Goal: Task Accomplishment & Management: Manage account settings

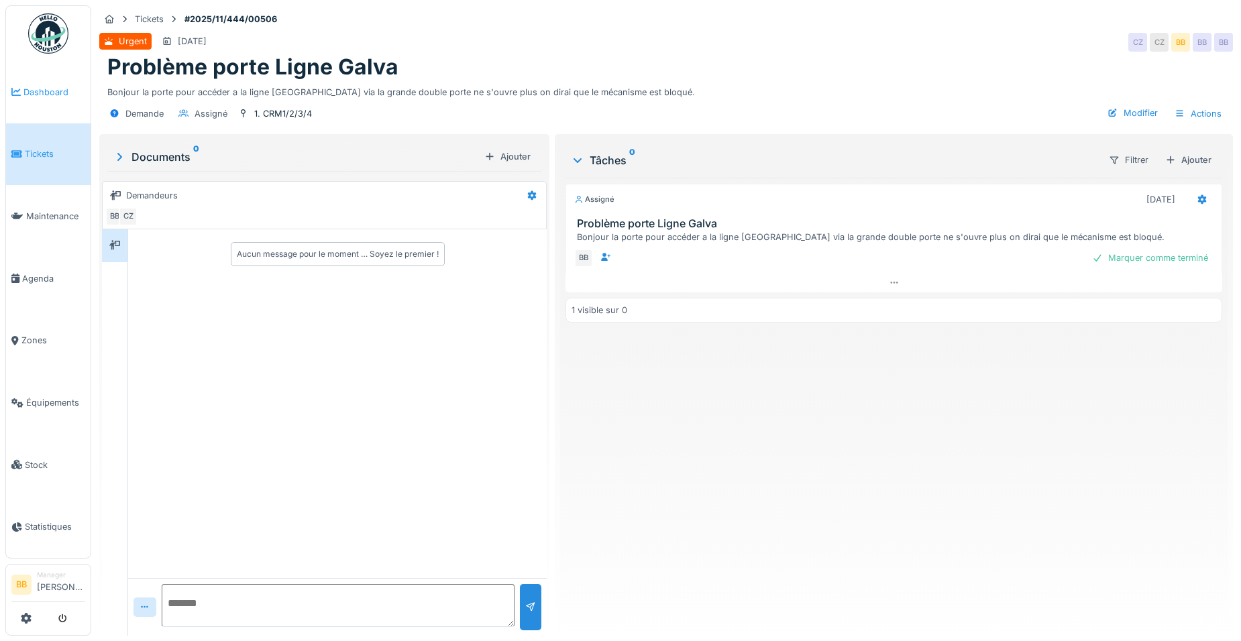
click at [65, 97] on span "Dashboard" at bounding box center [54, 92] width 62 height 13
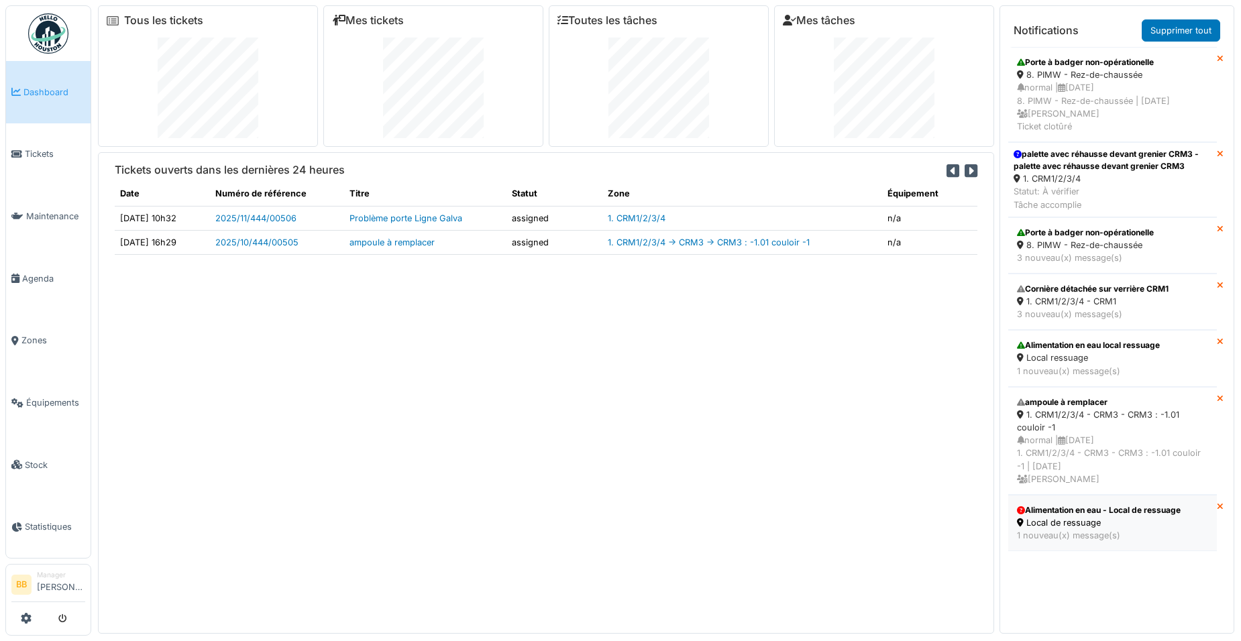
click at [1135, 516] on div "Alimentation en eau - Local de ressuage" at bounding box center [1112, 510] width 191 height 12
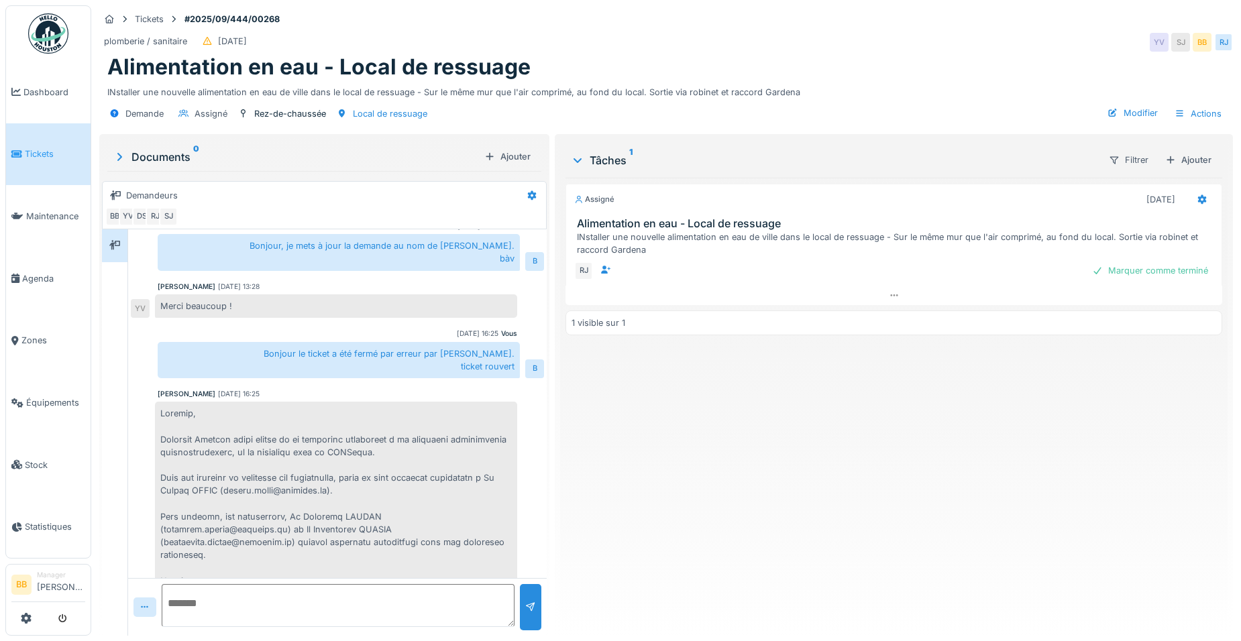
scroll to position [356, 0]
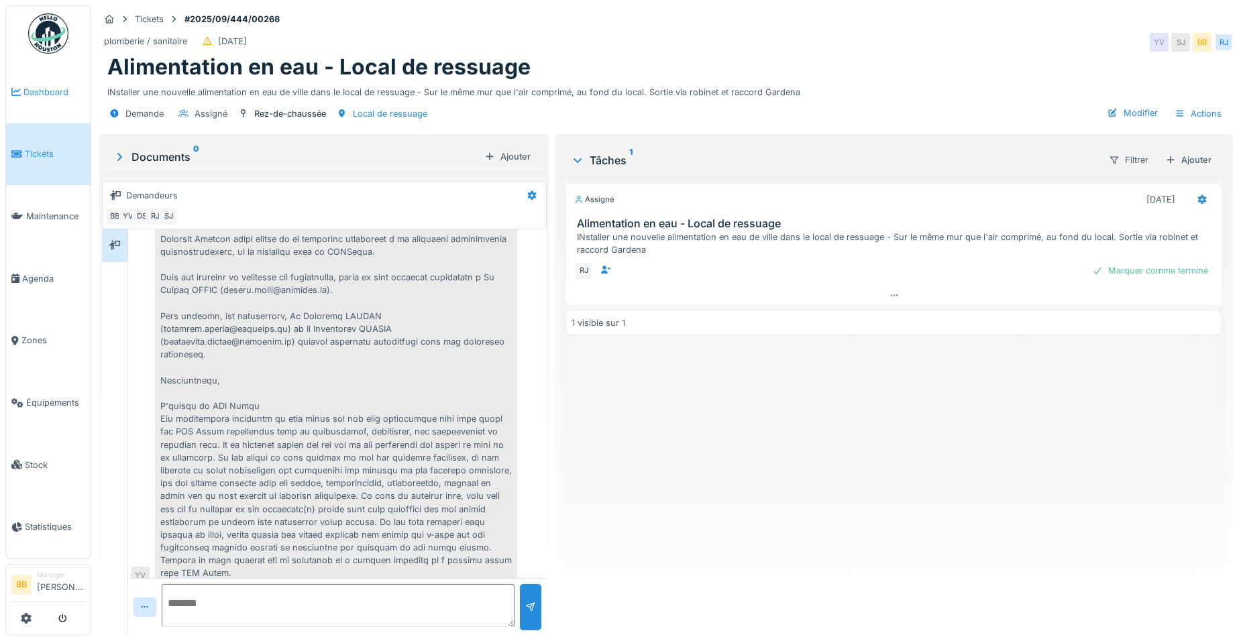
click at [70, 93] on span "Dashboard" at bounding box center [54, 92] width 62 height 13
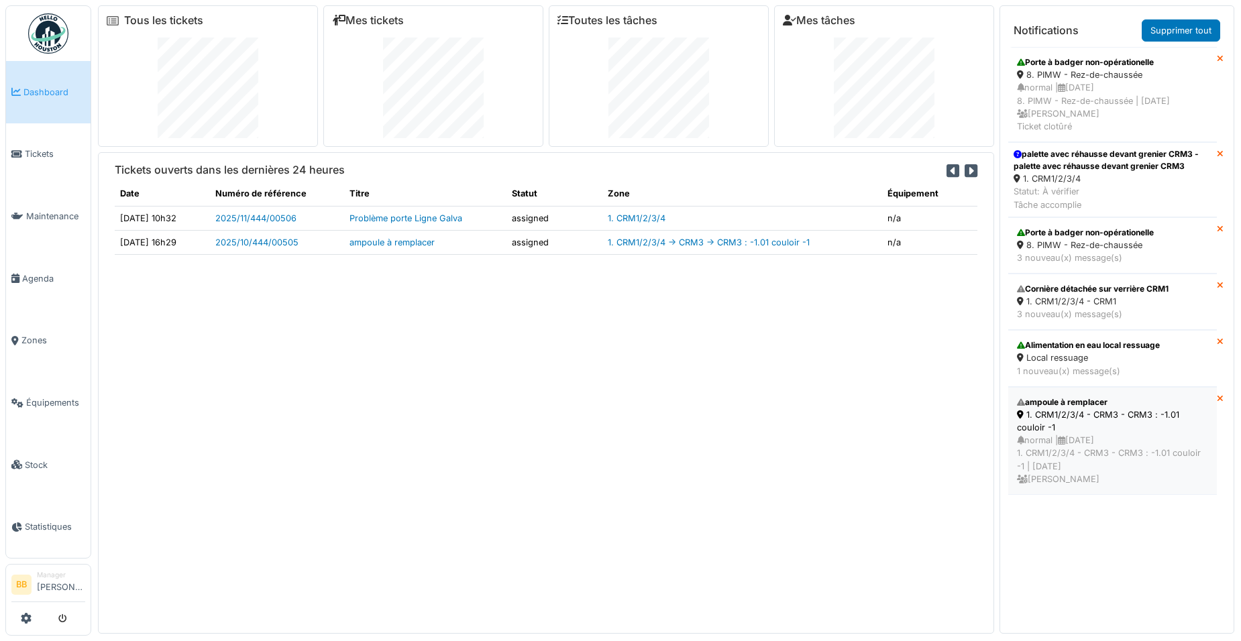
click at [1105, 422] on div "1. CRM1/2/3/4 - CRM3 - CRM3 : -1.01 couloir -1" at bounding box center [1112, 420] width 191 height 25
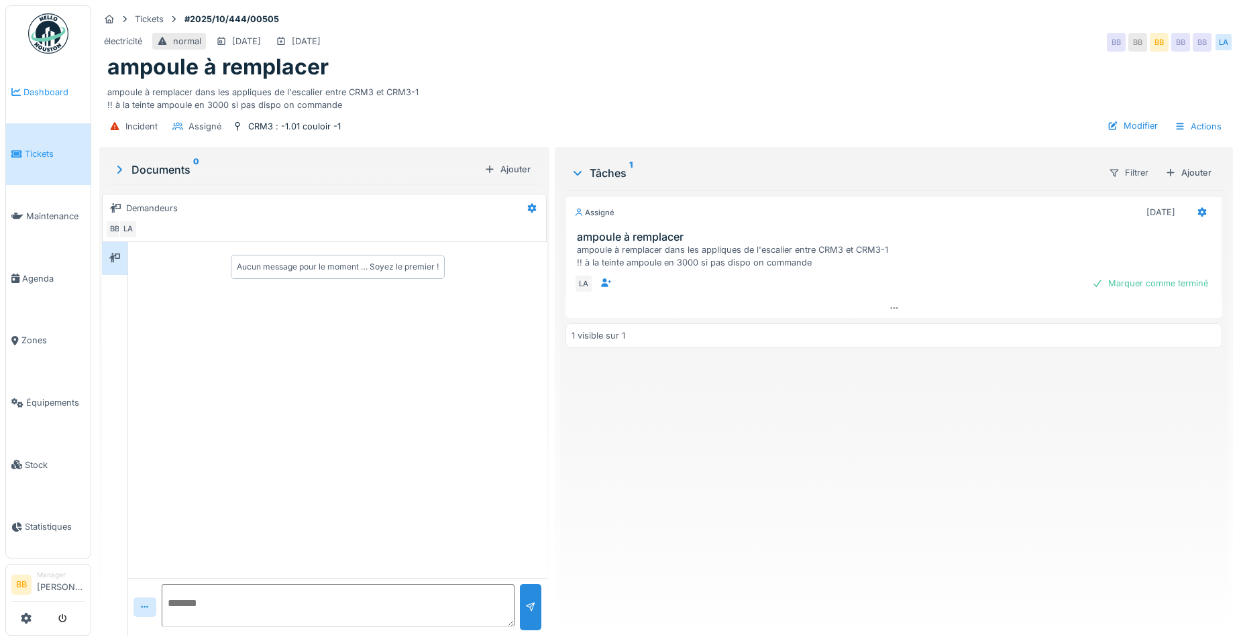
click at [60, 87] on span "Dashboard" at bounding box center [54, 92] width 62 height 13
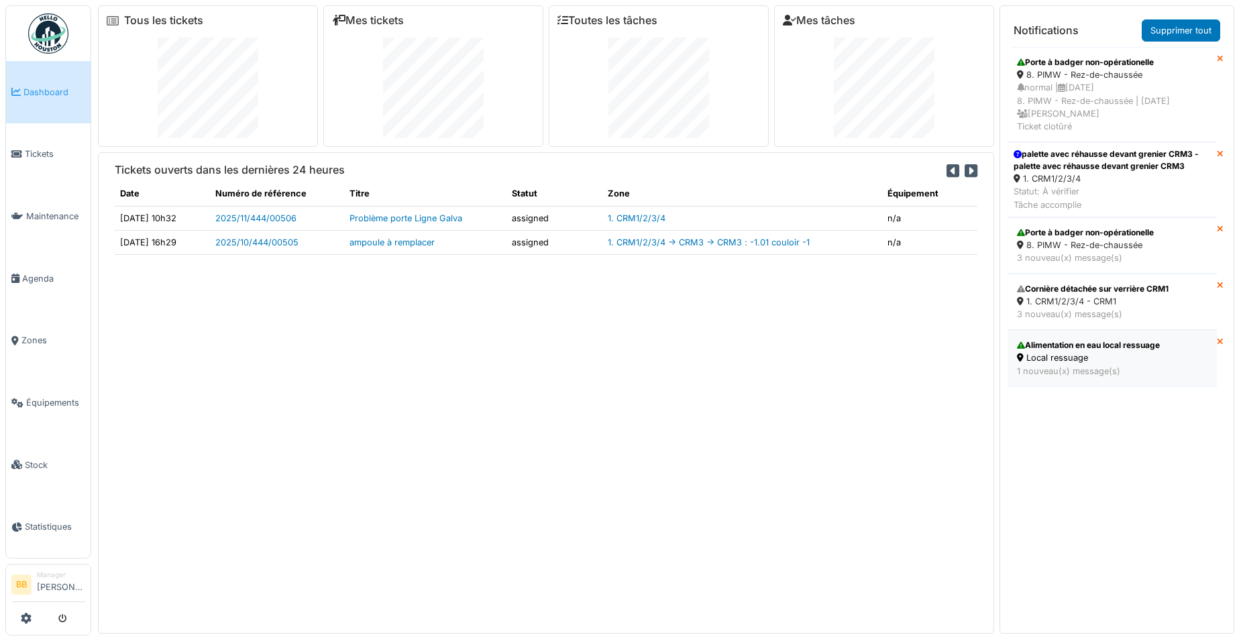
click at [1074, 351] on div "Alimentation en eau local ressuage" at bounding box center [1112, 345] width 191 height 12
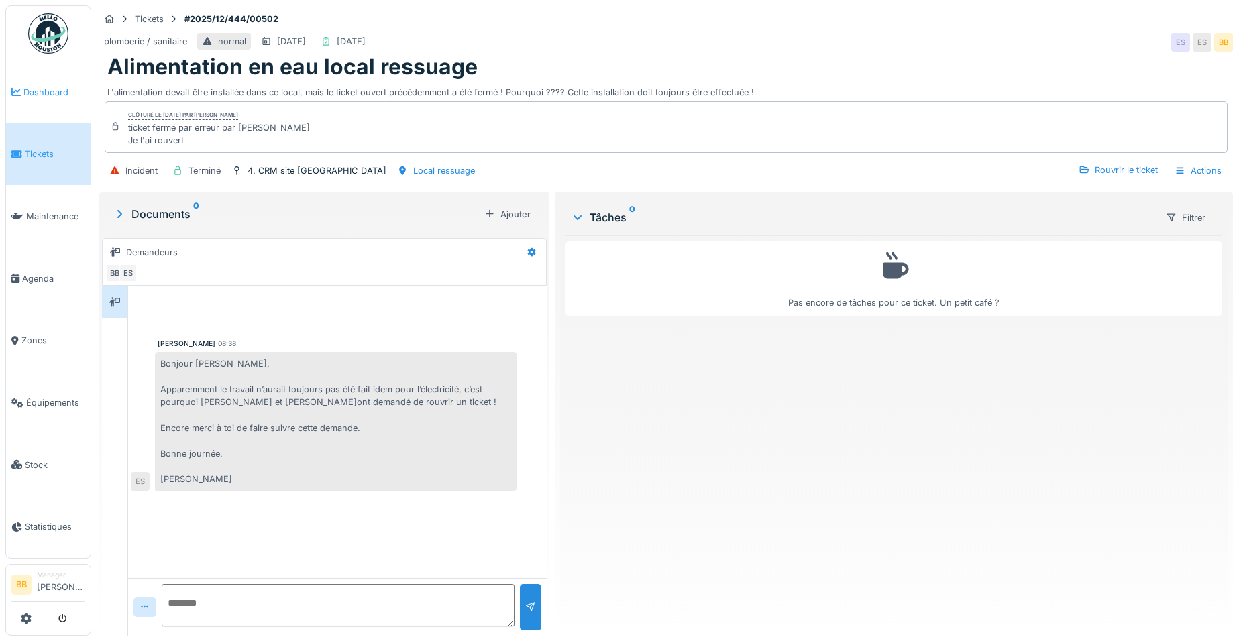
click at [50, 96] on span "Dashboard" at bounding box center [54, 92] width 62 height 13
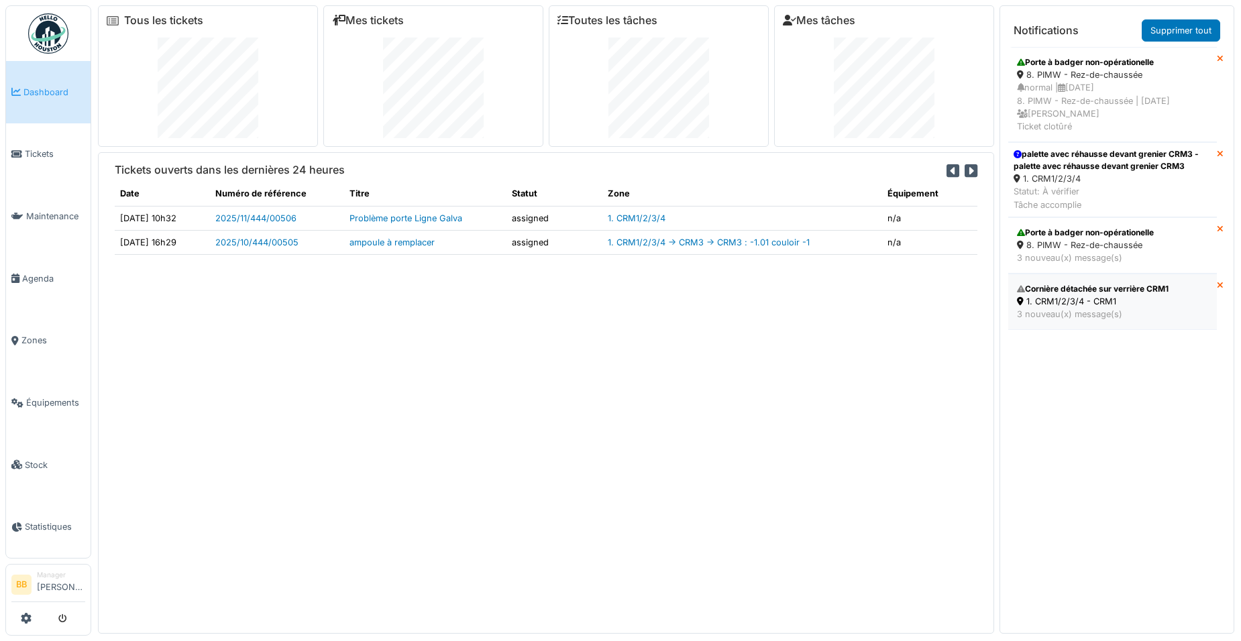
click at [1106, 295] on div "Cornière détachée sur verrière CRM1" at bounding box center [1112, 289] width 191 height 12
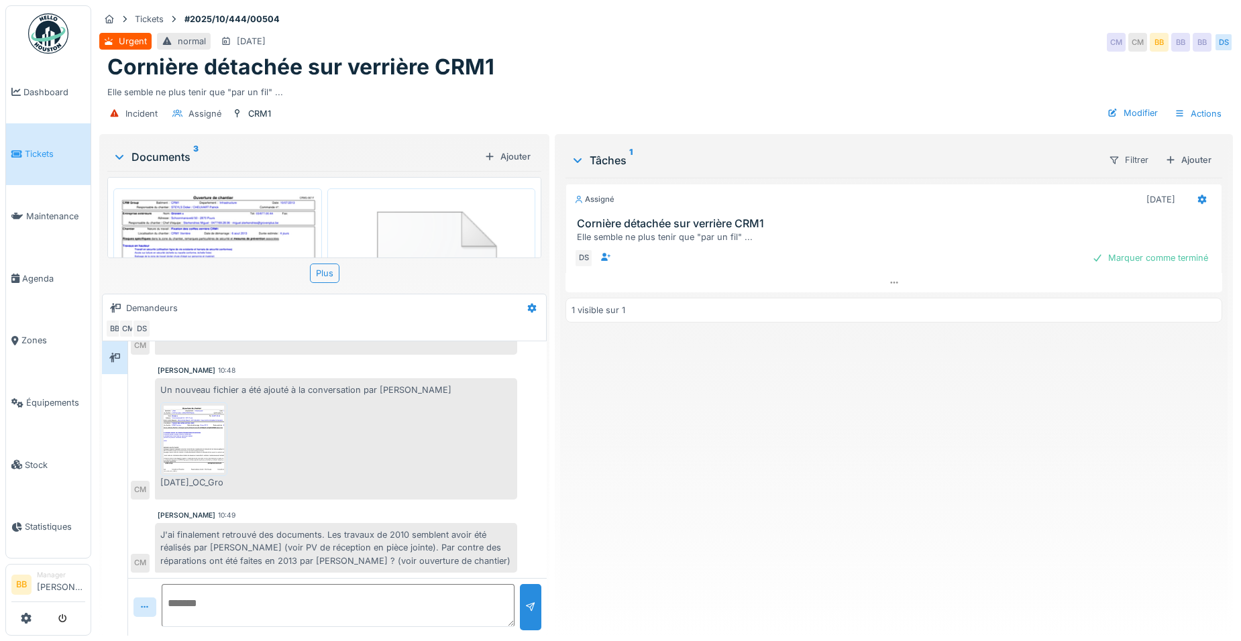
scroll to position [10, 0]
click at [213, 431] on img at bounding box center [194, 439] width 60 height 67
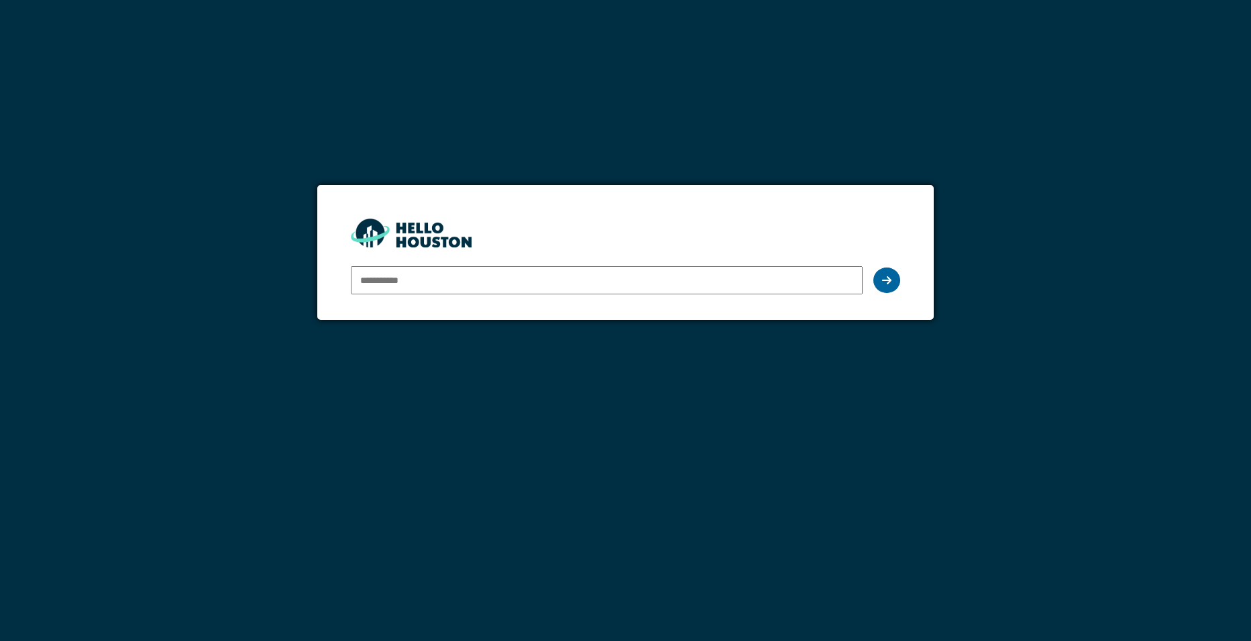
type input "**********"
click at [877, 280] on div at bounding box center [886, 280] width 27 height 25
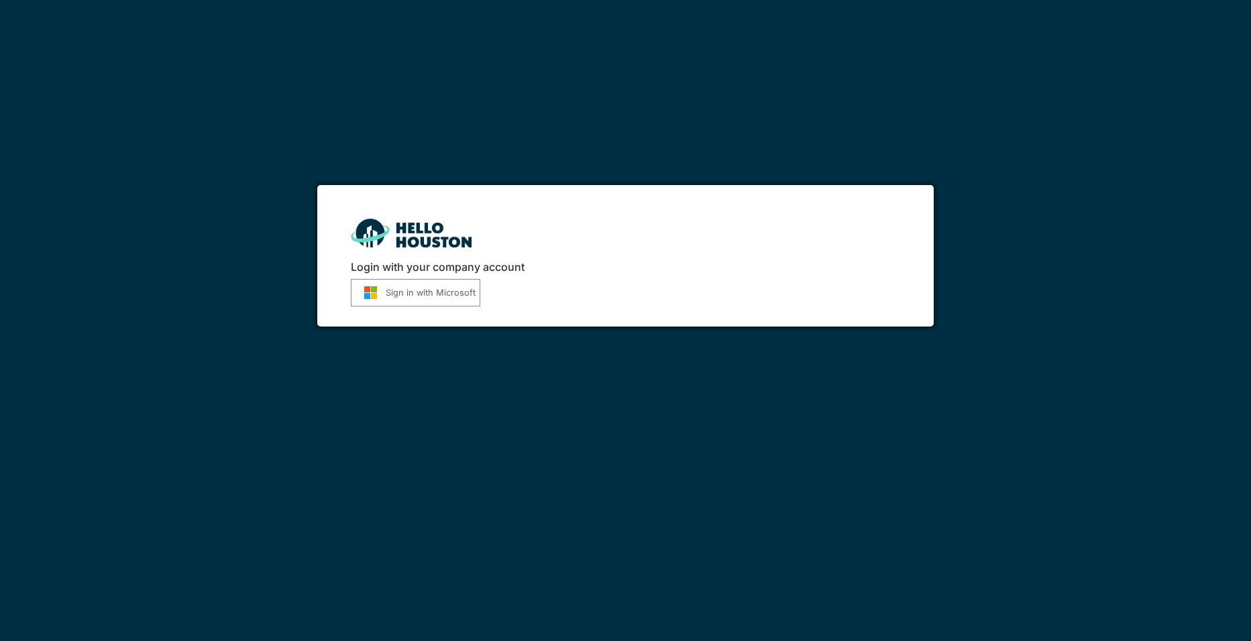
click at [406, 292] on button "Sign in with Microsoft" at bounding box center [415, 292] width 129 height 27
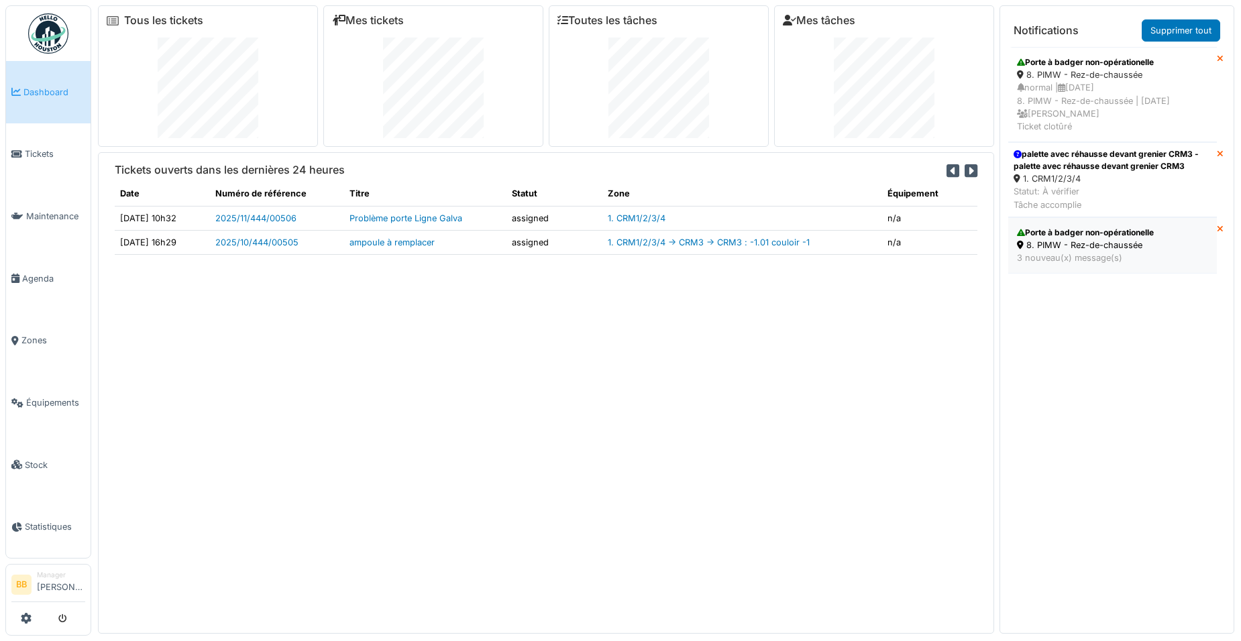
click at [1081, 239] on div "Porte à badger non-opérationelle" at bounding box center [1112, 233] width 191 height 12
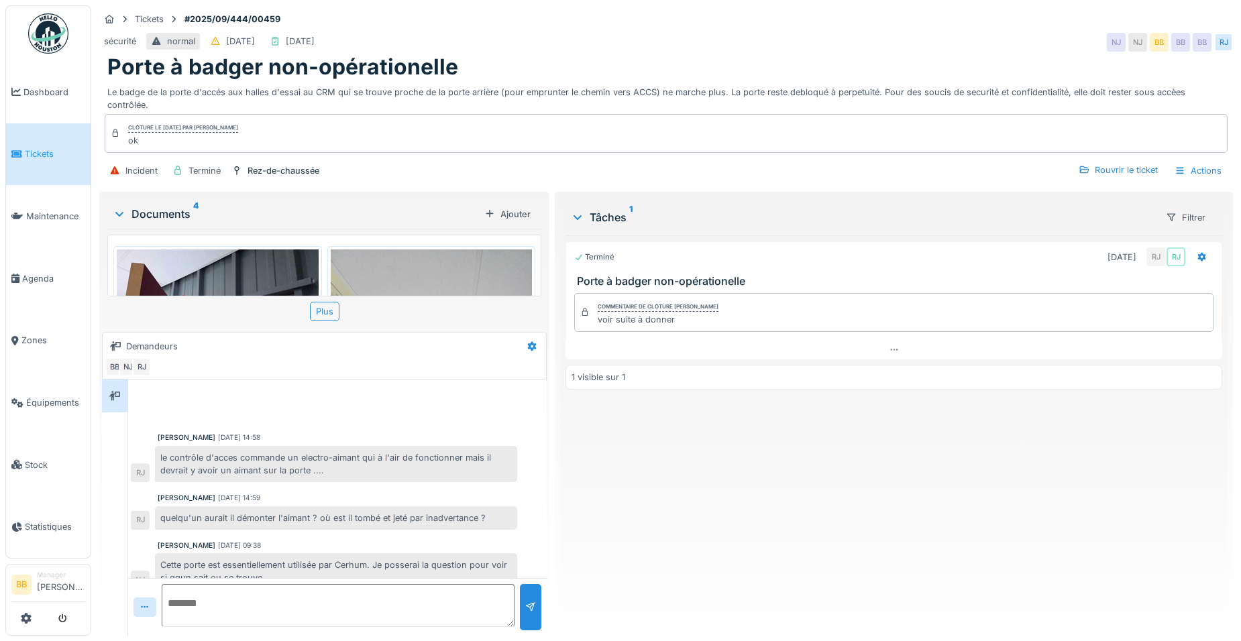
scroll to position [575, 0]
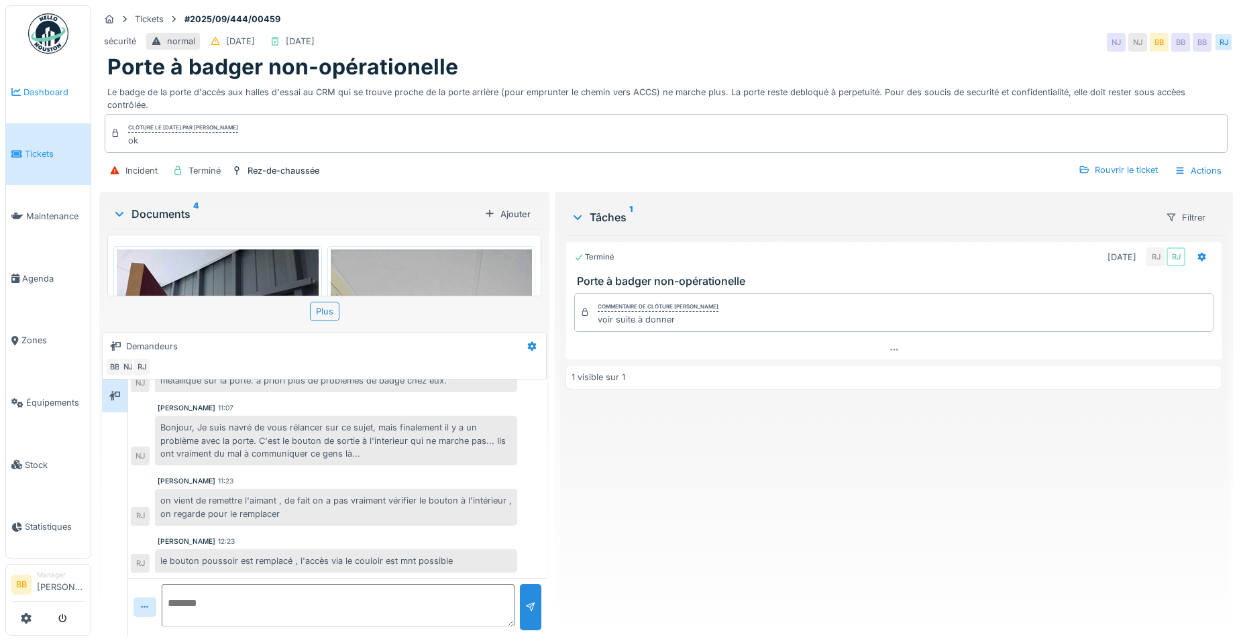
click at [34, 91] on span "Dashboard" at bounding box center [54, 92] width 62 height 13
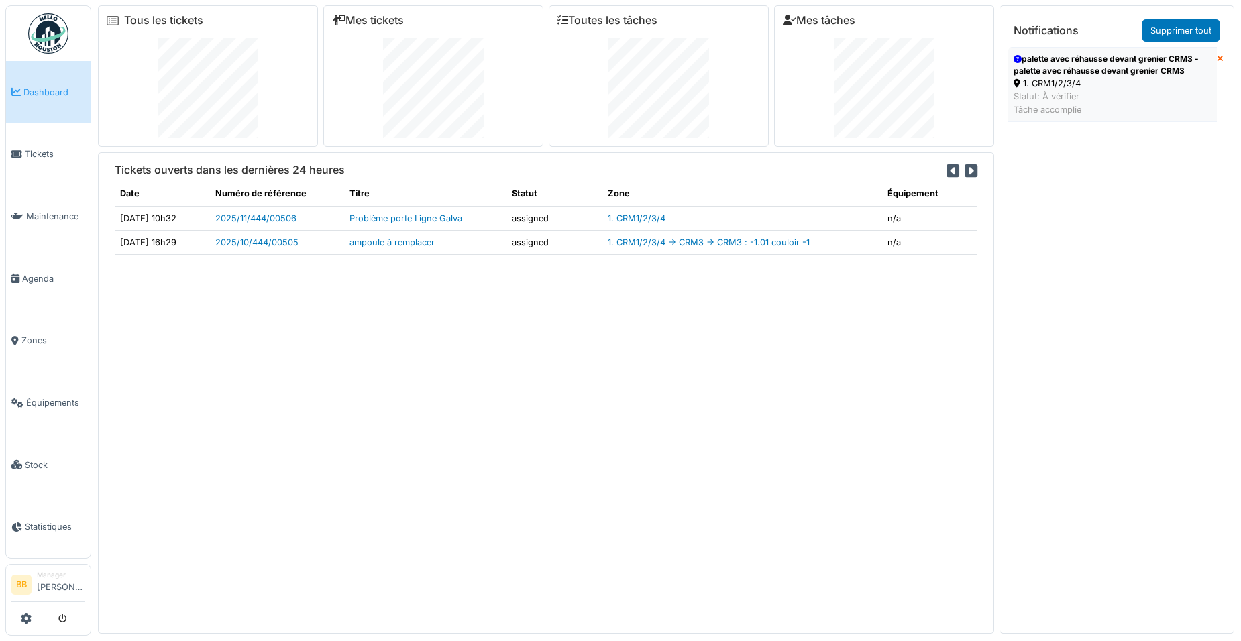
click at [1054, 58] on div "palette avec réhausse devant grenier CRM3 - palette avec réhausse devant grenie…" at bounding box center [1112, 65] width 198 height 24
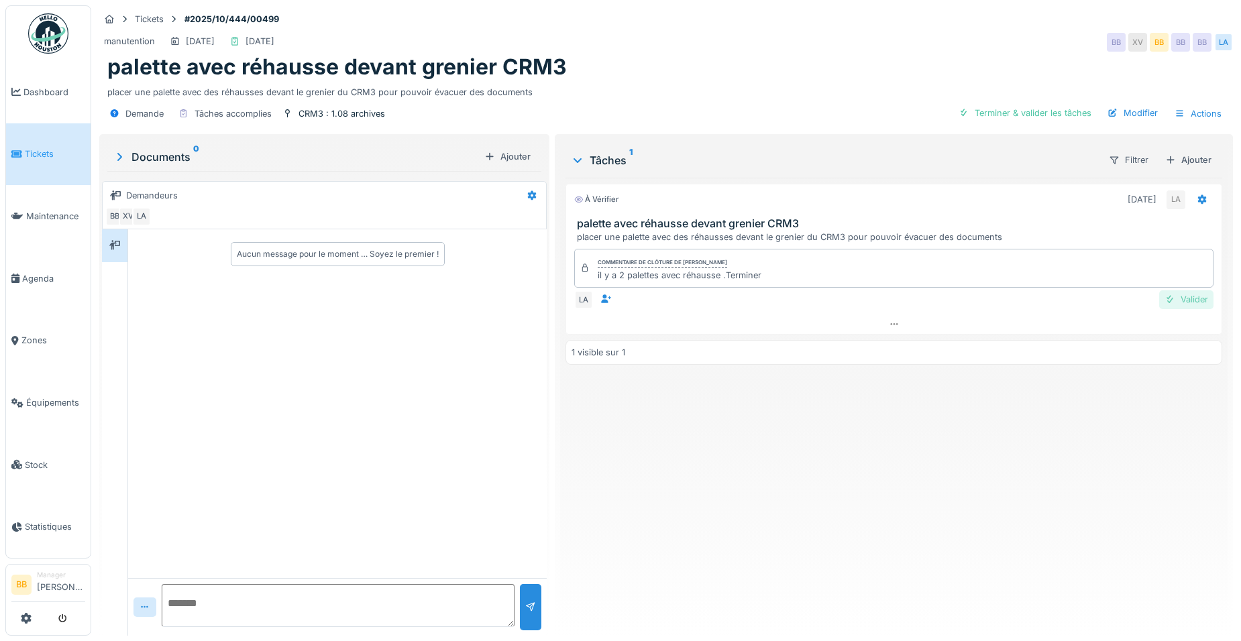
click at [1178, 296] on div "Valider" at bounding box center [1186, 299] width 54 height 18
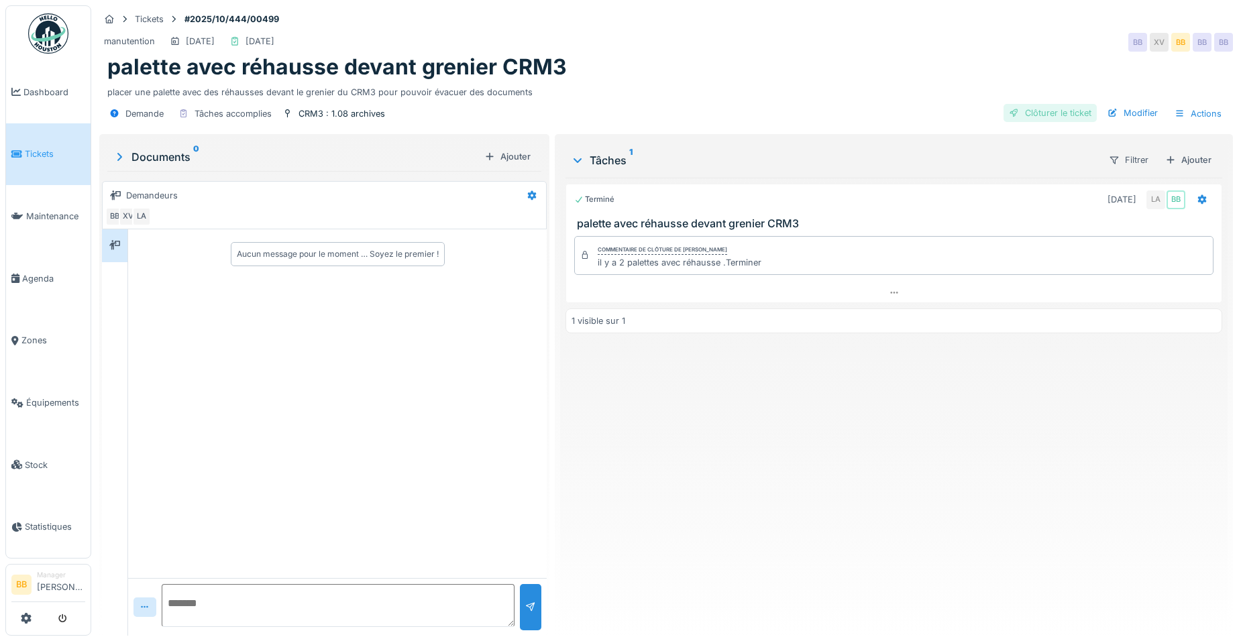
click at [1071, 119] on div "Clôturer le ticket" at bounding box center [1049, 113] width 93 height 18
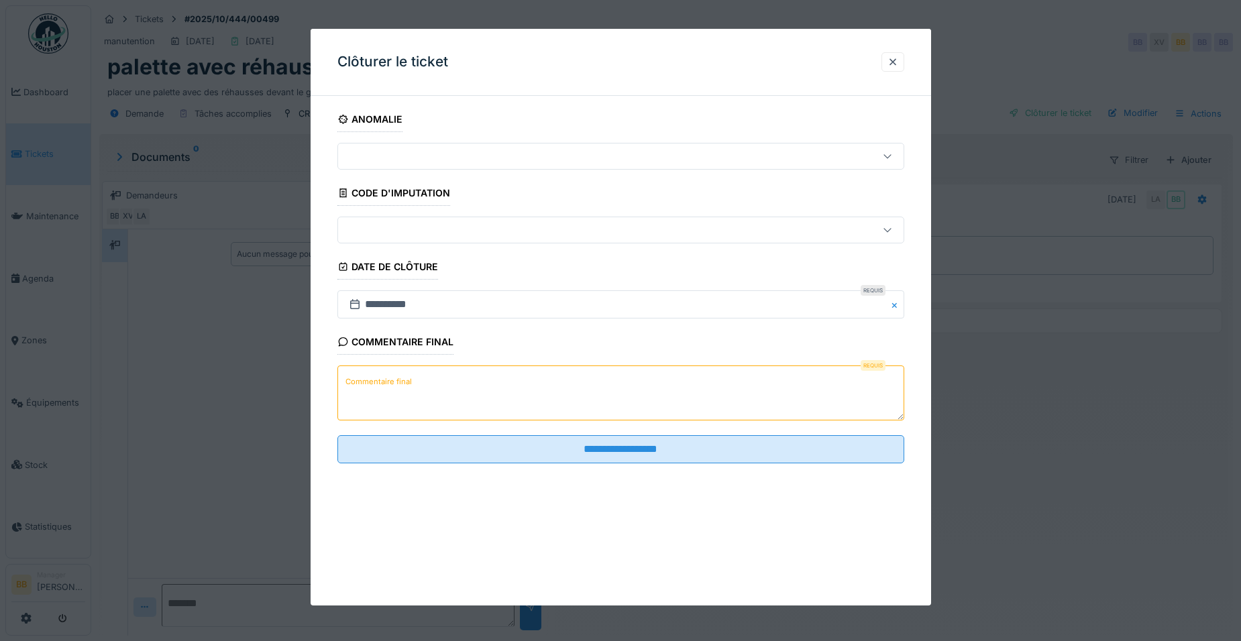
click at [496, 407] on textarea "Commentaire final" at bounding box center [620, 392] width 567 height 55
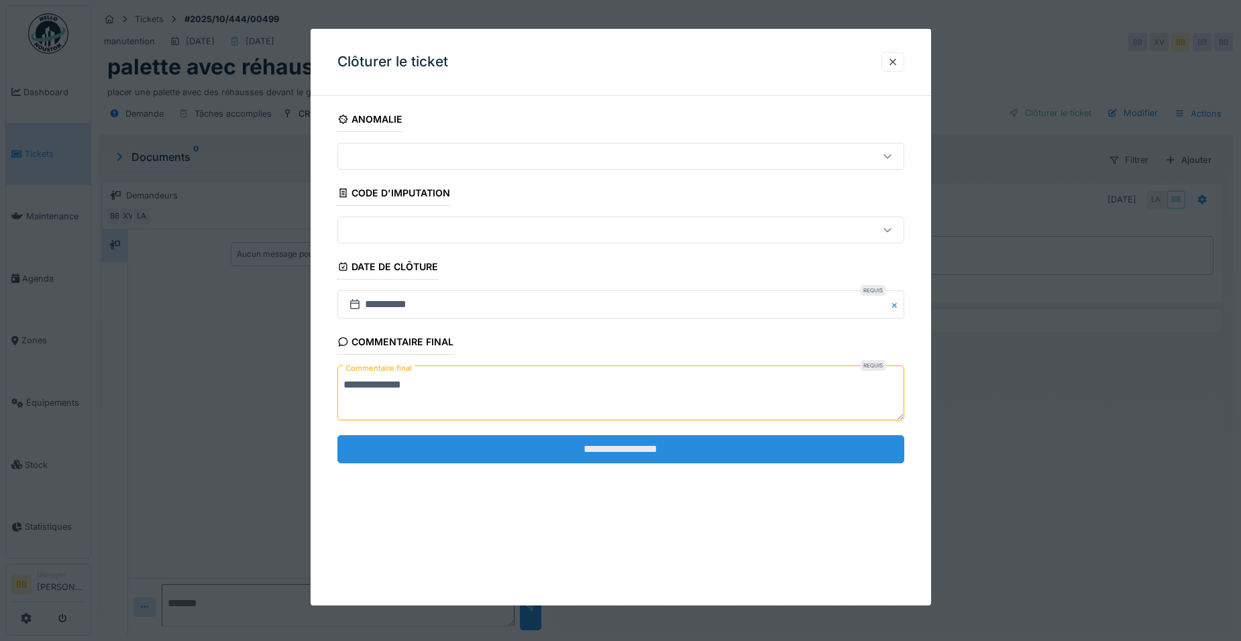
type textarea "**********"
click at [479, 443] on input "**********" at bounding box center [620, 449] width 567 height 28
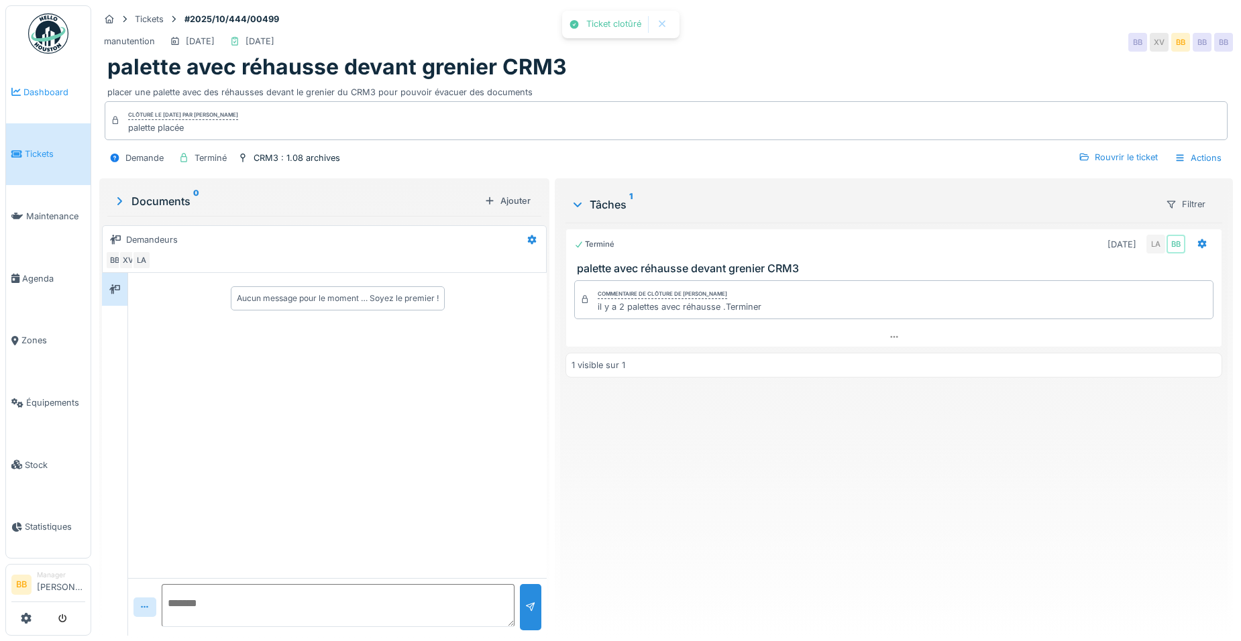
click at [38, 91] on span "Dashboard" at bounding box center [54, 92] width 62 height 13
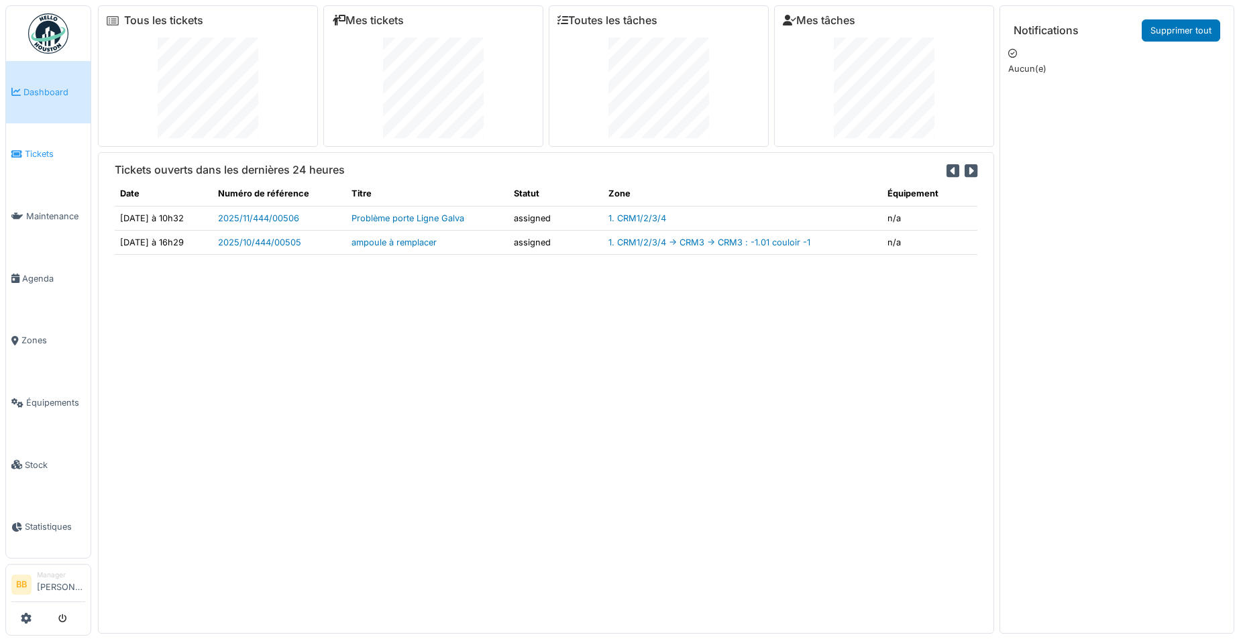
click at [45, 150] on span "Tickets" at bounding box center [55, 154] width 60 height 13
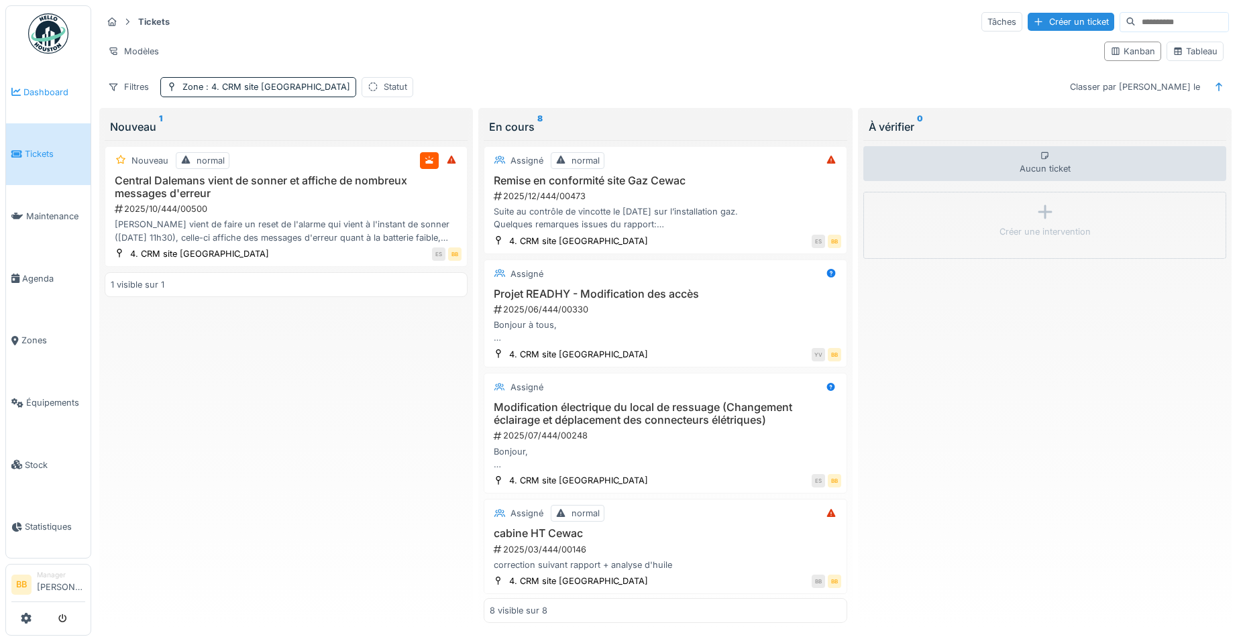
click at [29, 91] on span "Dashboard" at bounding box center [54, 92] width 62 height 13
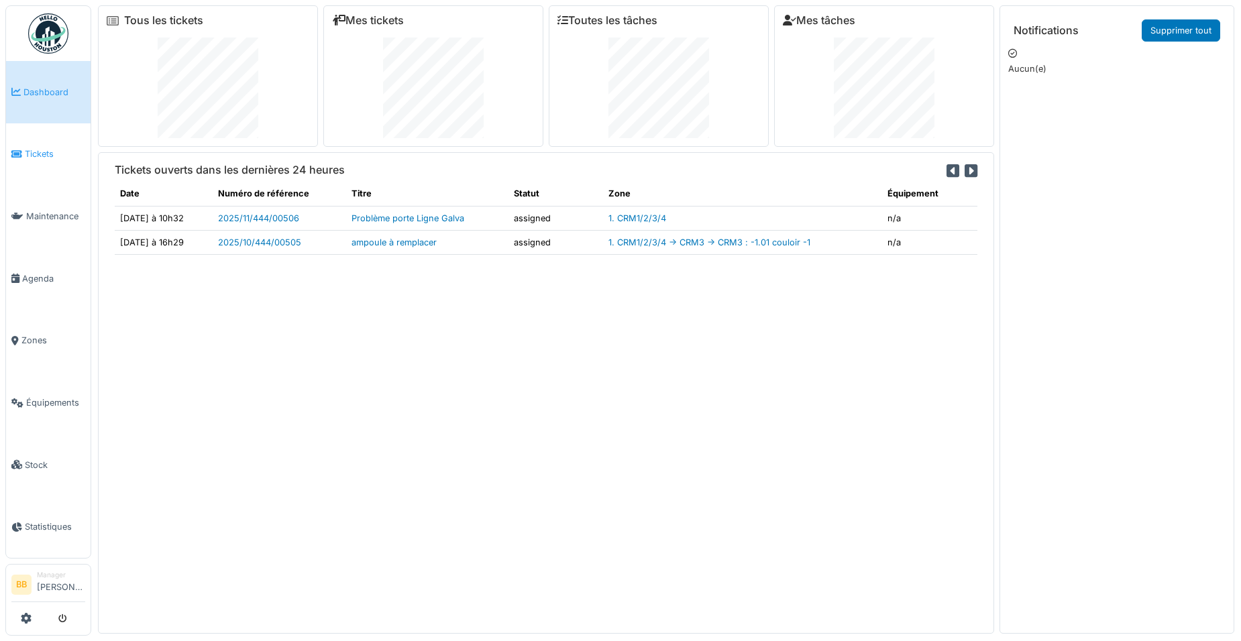
click at [50, 159] on link "Tickets" at bounding box center [48, 154] width 84 height 62
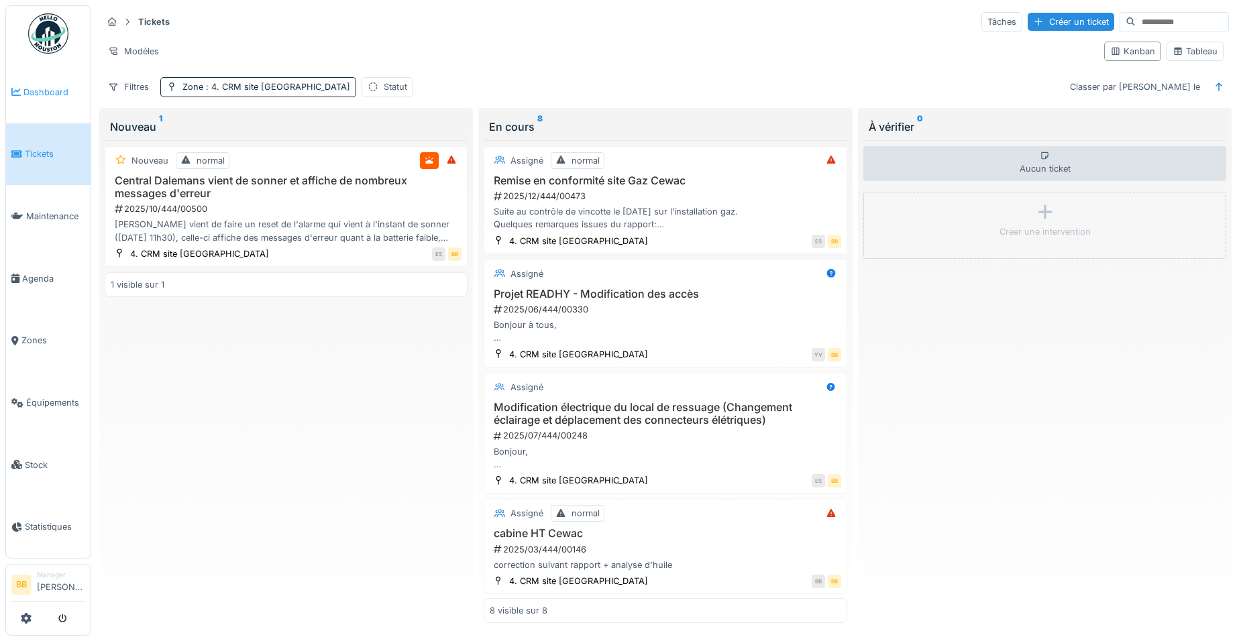
click at [40, 80] on link "Dashboard" at bounding box center [48, 92] width 84 height 62
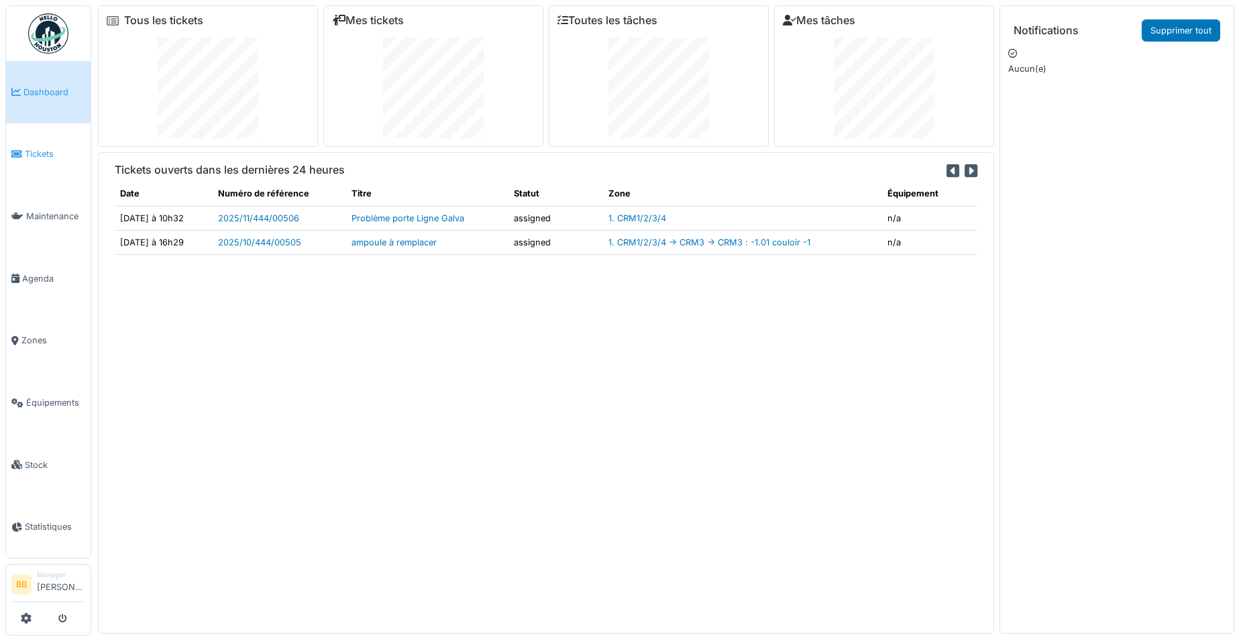
click at [26, 148] on span "Tickets" at bounding box center [55, 154] width 60 height 13
